Goal: Register for event/course

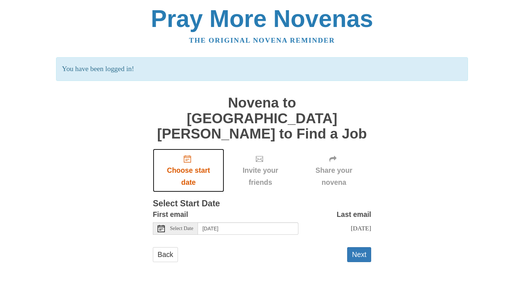
click at [188, 164] on span "Choose start date" at bounding box center [188, 176] width 57 height 24
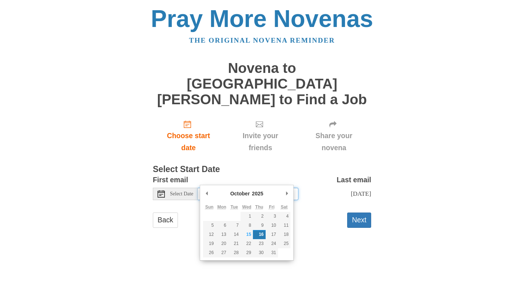
click at [263, 187] on input "[DATE]" at bounding box center [248, 193] width 100 height 12
type input "Wednesday, October 15th"
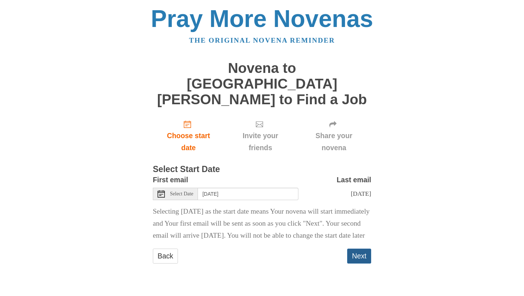
click at [361, 249] on button "Next" at bounding box center [359, 255] width 24 height 15
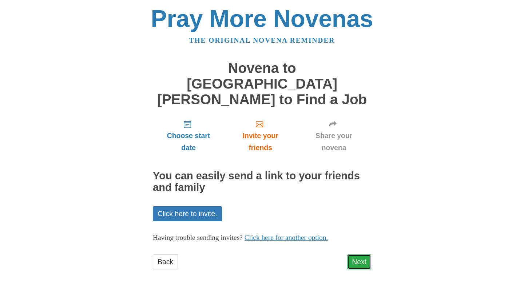
click at [365, 254] on link "Next" at bounding box center [359, 261] width 24 height 15
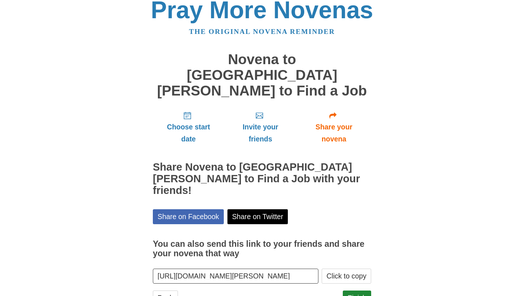
scroll to position [12, 0]
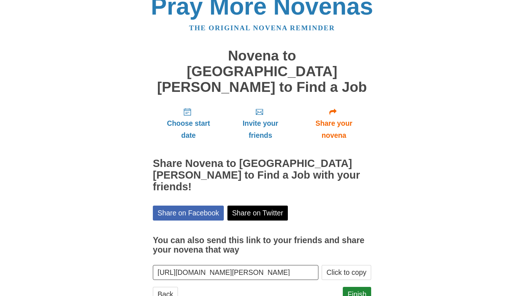
click at [311, 265] on input "[URL][DOMAIN_NAME][PERSON_NAME]" at bounding box center [236, 272] width 166 height 15
click at [356, 286] on link "Finish" at bounding box center [357, 293] width 28 height 15
